Goal: Information Seeking & Learning: Learn about a topic

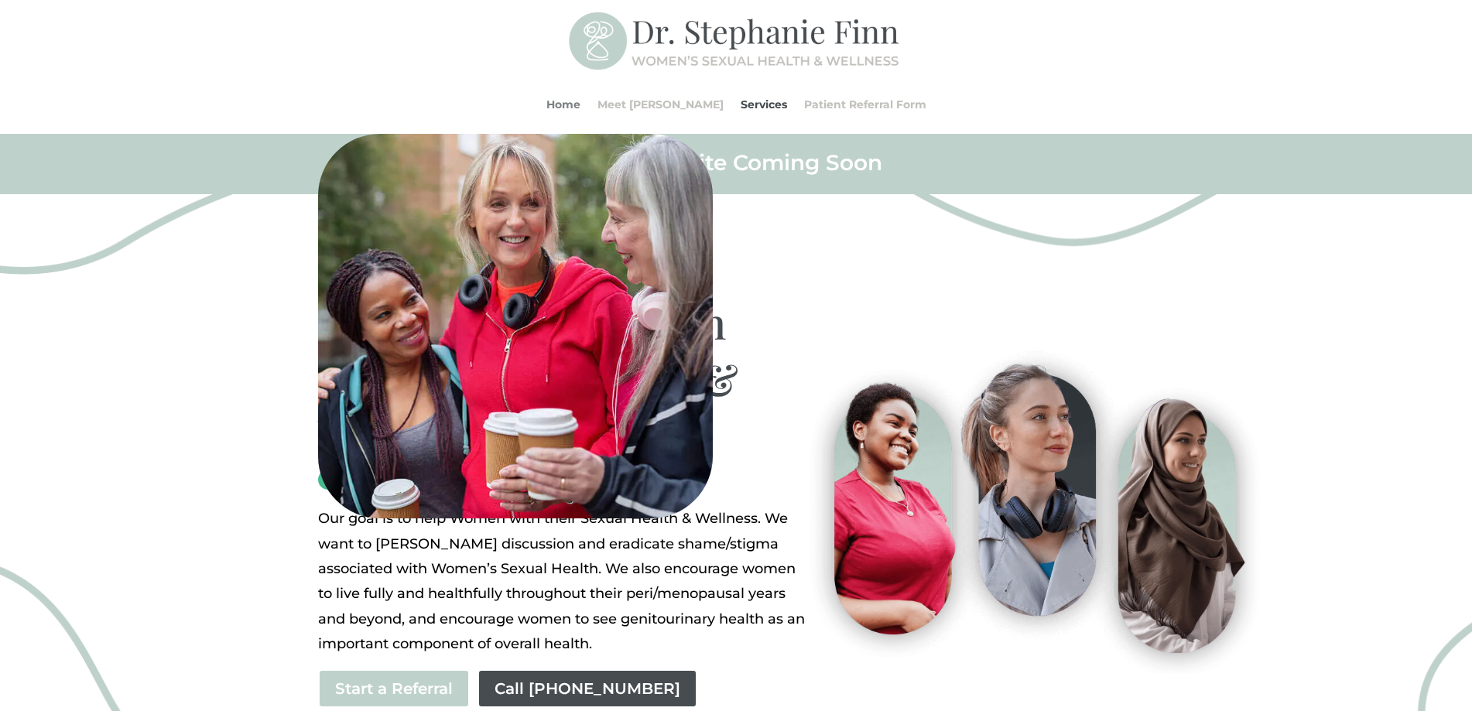
scroll to position [1071, 0]
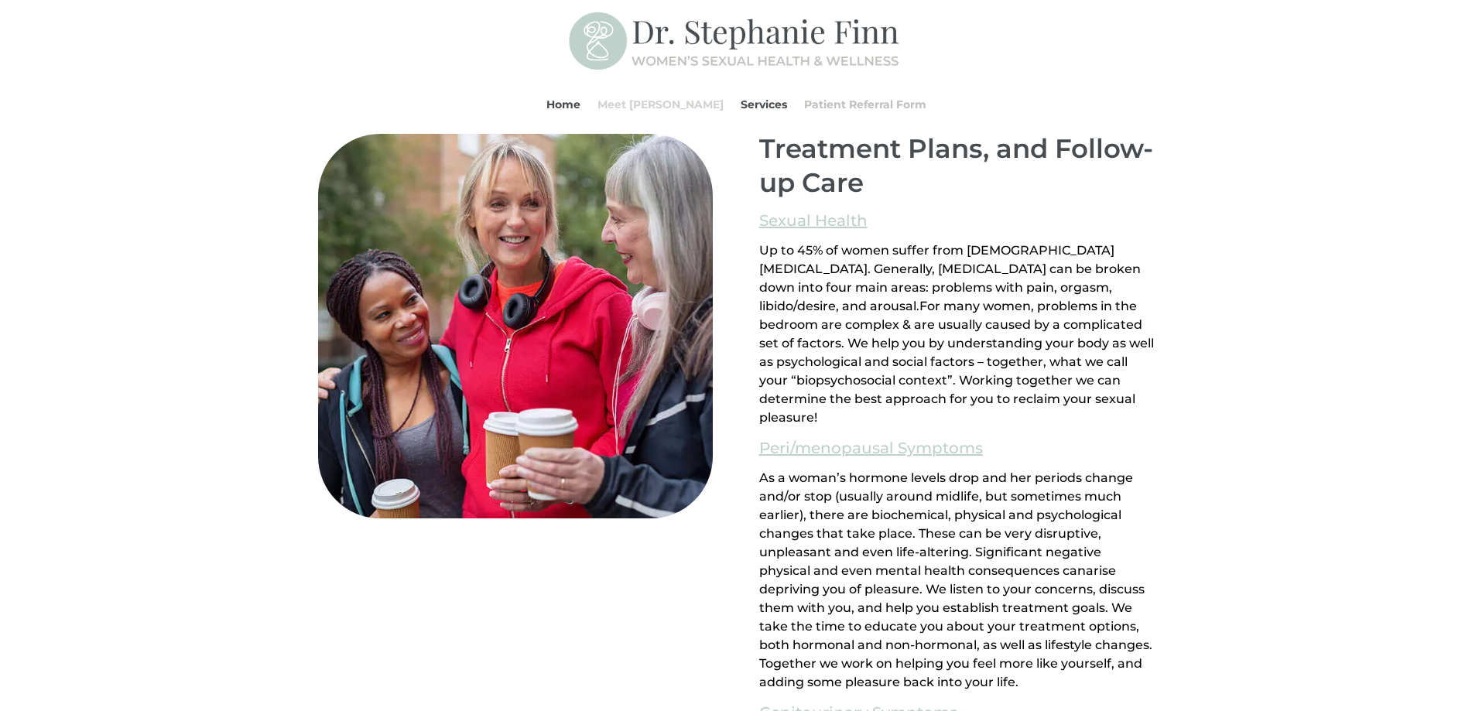
click at [660, 101] on link "Meet [PERSON_NAME]" at bounding box center [661, 104] width 126 height 59
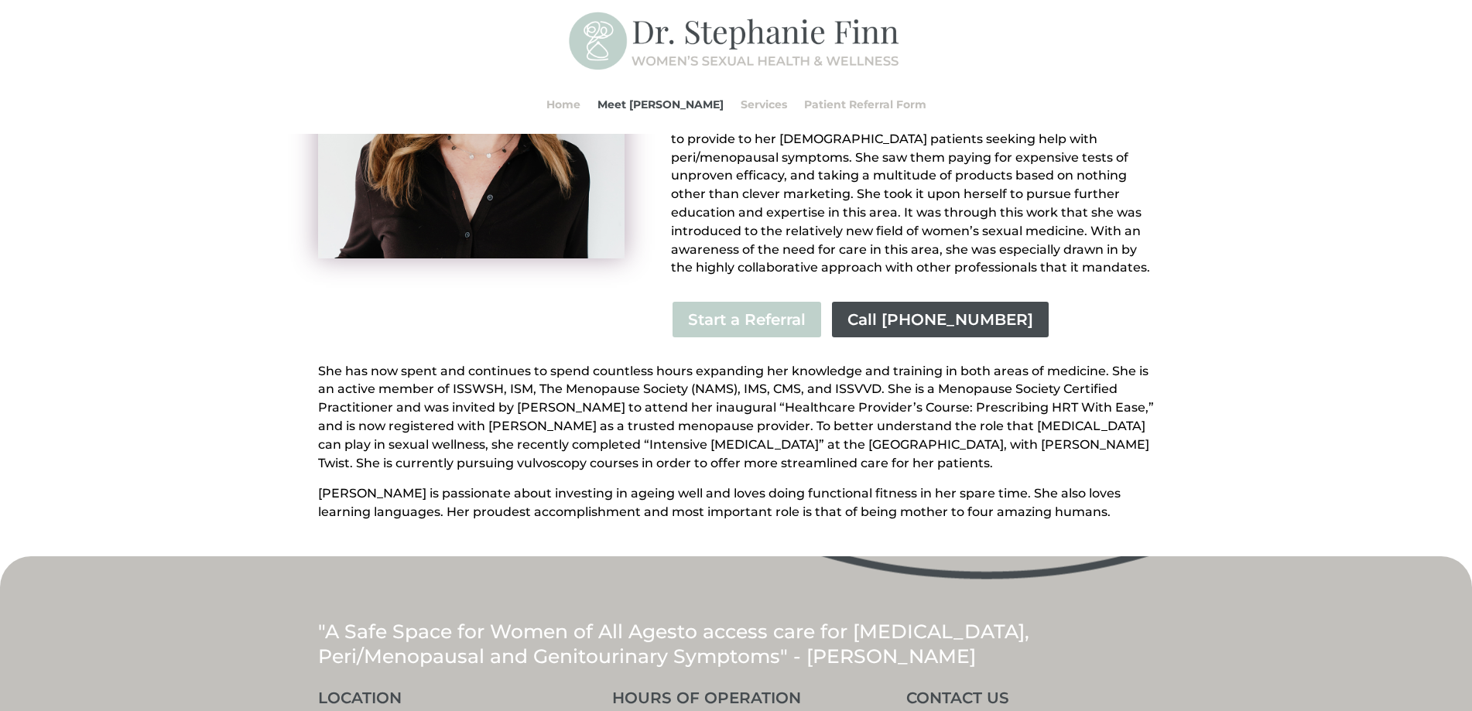
scroll to position [349, 0]
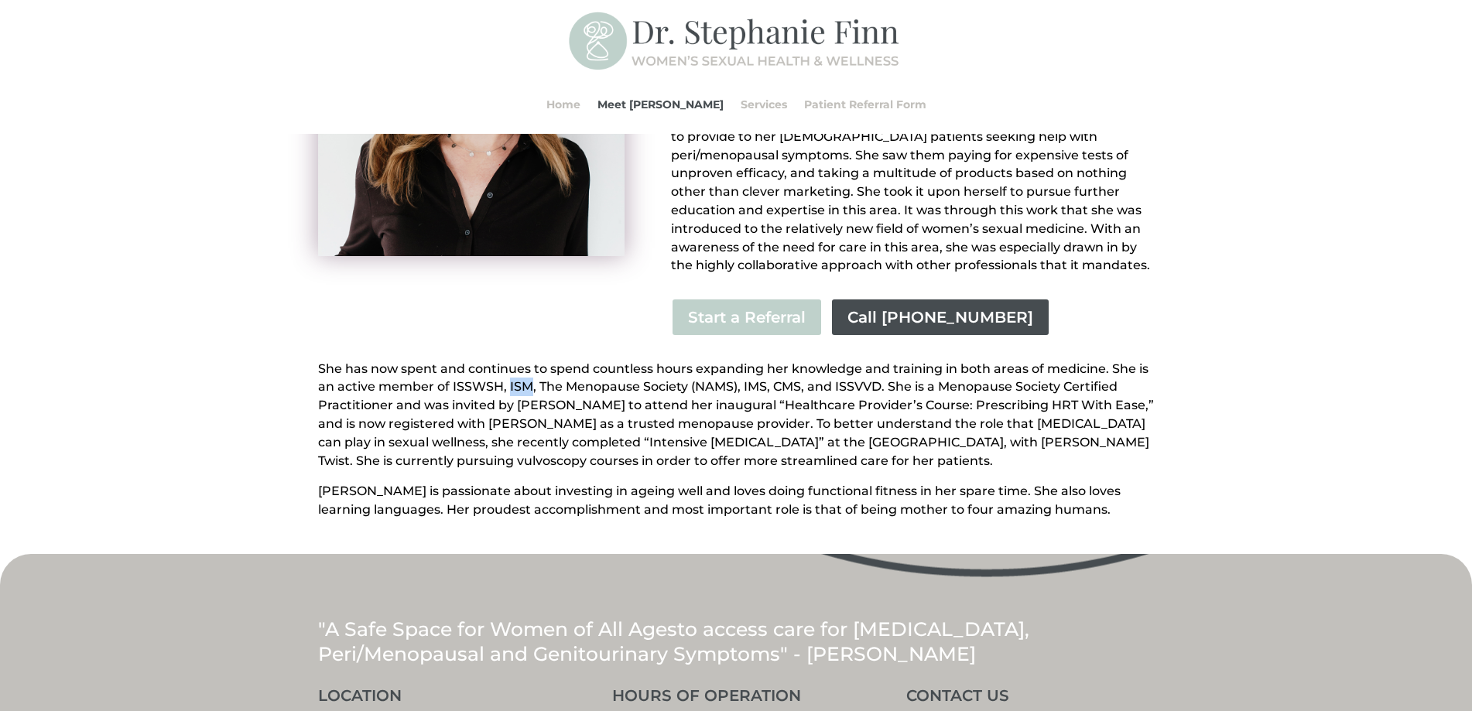
drag, startPoint x: 509, startPoint y: 368, endPoint x: 529, endPoint y: 365, distance: 20.3
click at [529, 365] on p "She has now spent and continues to spend countless hours expanding her knowledg…" at bounding box center [736, 421] width 836 height 123
copy p "ISM"
